Goal: Task Accomplishment & Management: Manage account settings

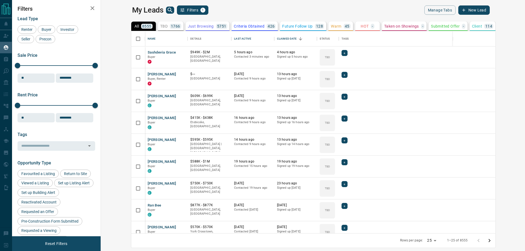
scroll to position [198, 417]
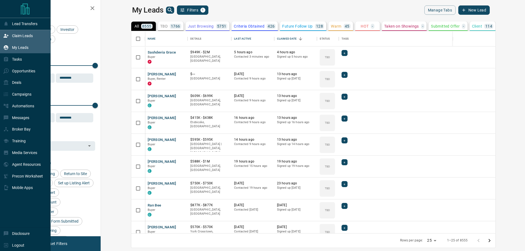
click at [11, 33] on div "Claim Leads" at bounding box center [18, 35] width 30 height 9
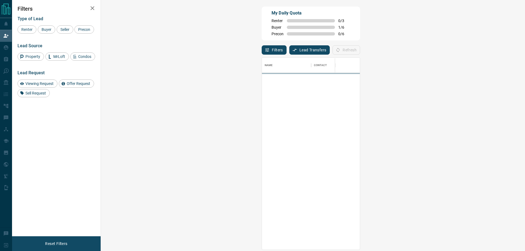
scroll to position [188, 408]
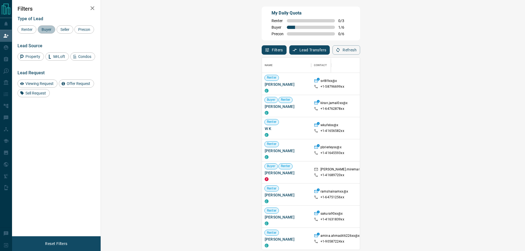
click at [41, 28] on span "Buyer" at bounding box center [47, 29] width 14 height 4
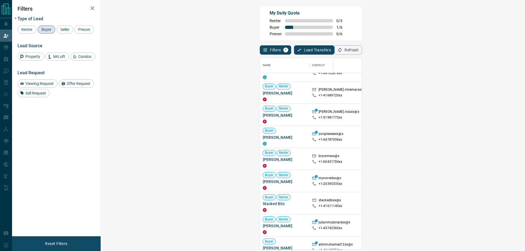
scroll to position [0, 0]
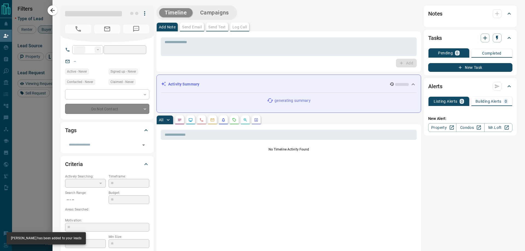
type input "**"
type input "**********"
type input "**"
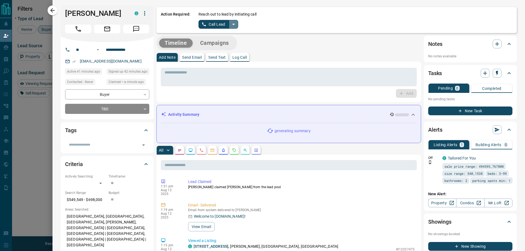
click at [232, 22] on icon "split button" at bounding box center [233, 24] width 7 height 7
click at [224, 45] on li "Log Manual Call" at bounding box center [217, 43] width 33 height 8
click at [206, 20] on button "Log Manual Call" at bounding box center [216, 24] width 36 height 9
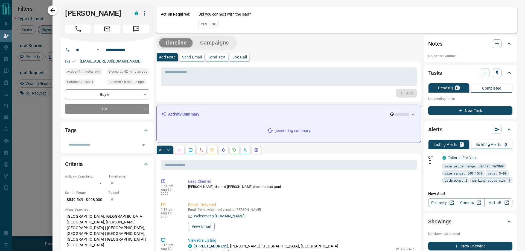
click at [201, 22] on button "Yes" at bounding box center [203, 24] width 11 height 8
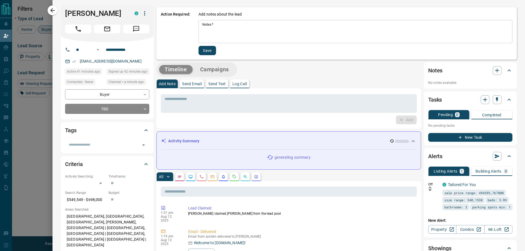
click at [218, 22] on textarea "Notes   *" at bounding box center [355, 31] width 306 height 19
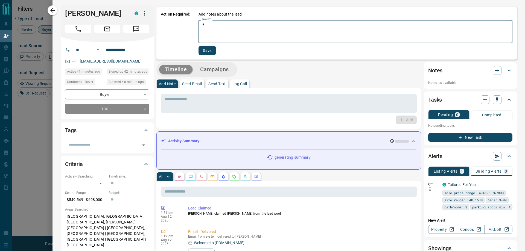
type textarea "*"
click at [206, 49] on button "Save" at bounding box center [206, 50] width 17 height 9
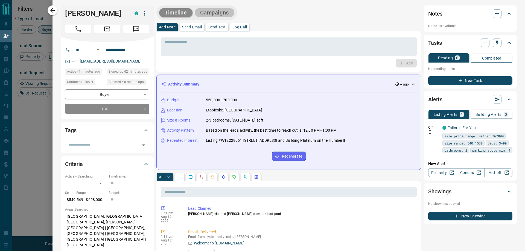
click at [216, 14] on button "Campaigns" at bounding box center [215, 12] width 40 height 9
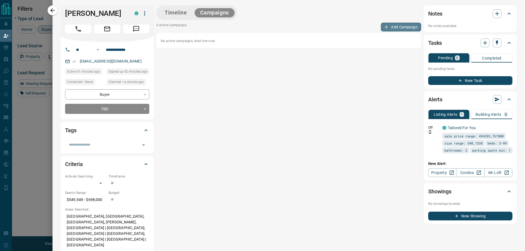
click at [408, 25] on button "Add Campaign" at bounding box center [401, 27] width 40 height 9
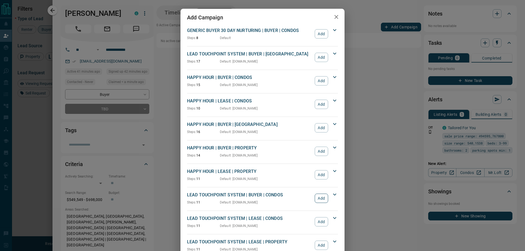
click at [324, 199] on button "Add" at bounding box center [321, 198] width 13 height 9
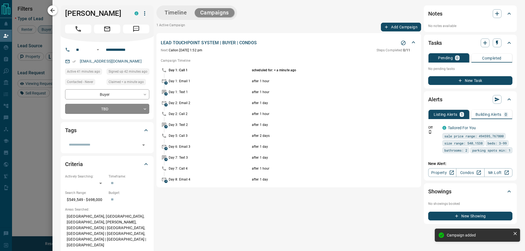
click at [56, 11] on button "button" at bounding box center [53, 10] width 10 height 10
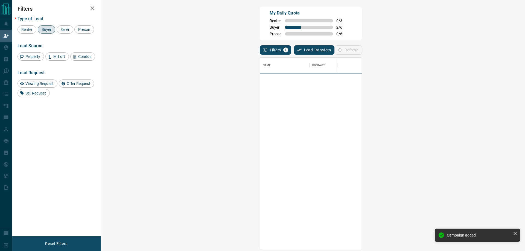
scroll to position [188, 408]
